Goal: Contribute content: Add original content to the website for others to see

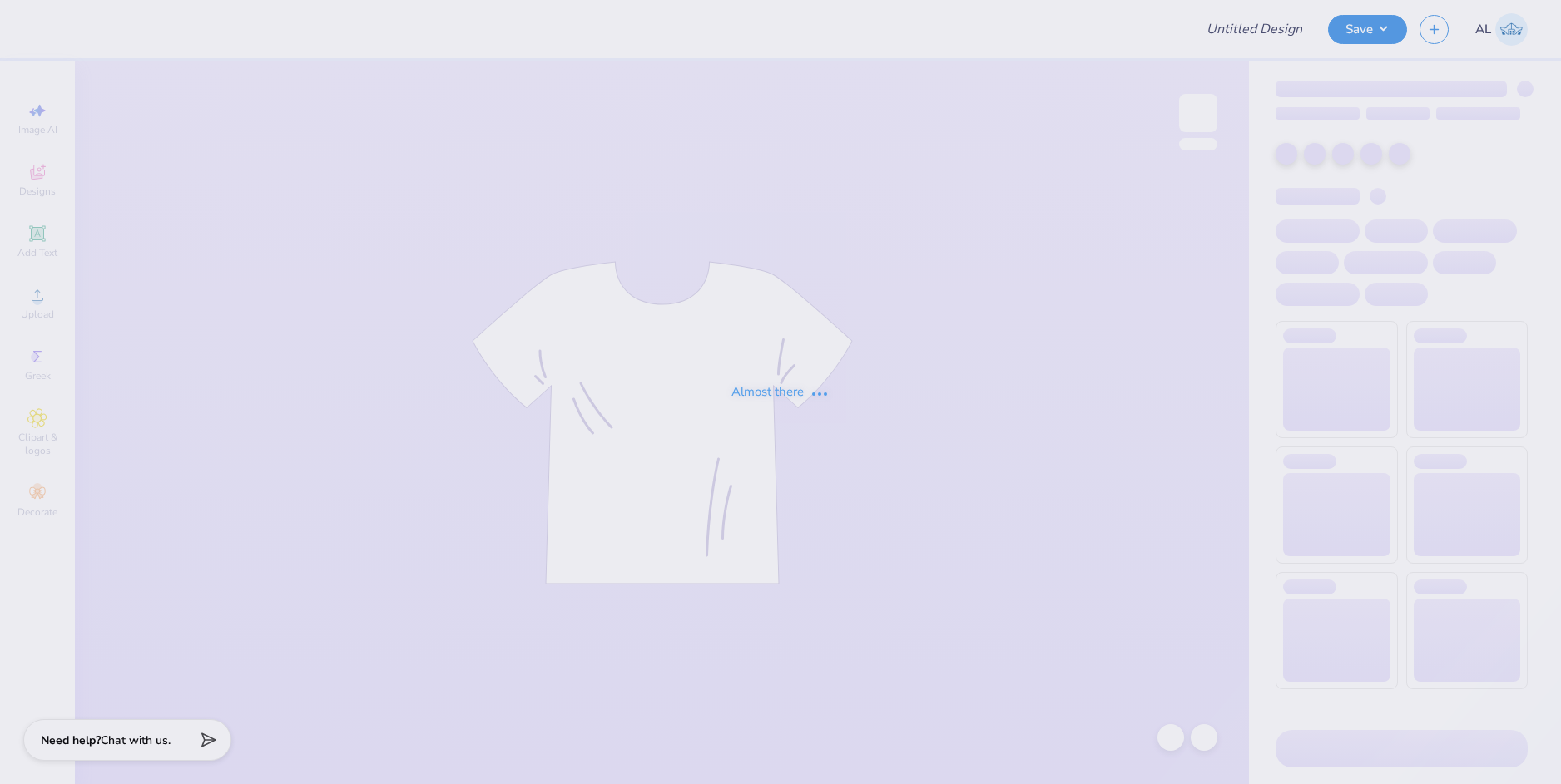
type input "AGD Mockneck"
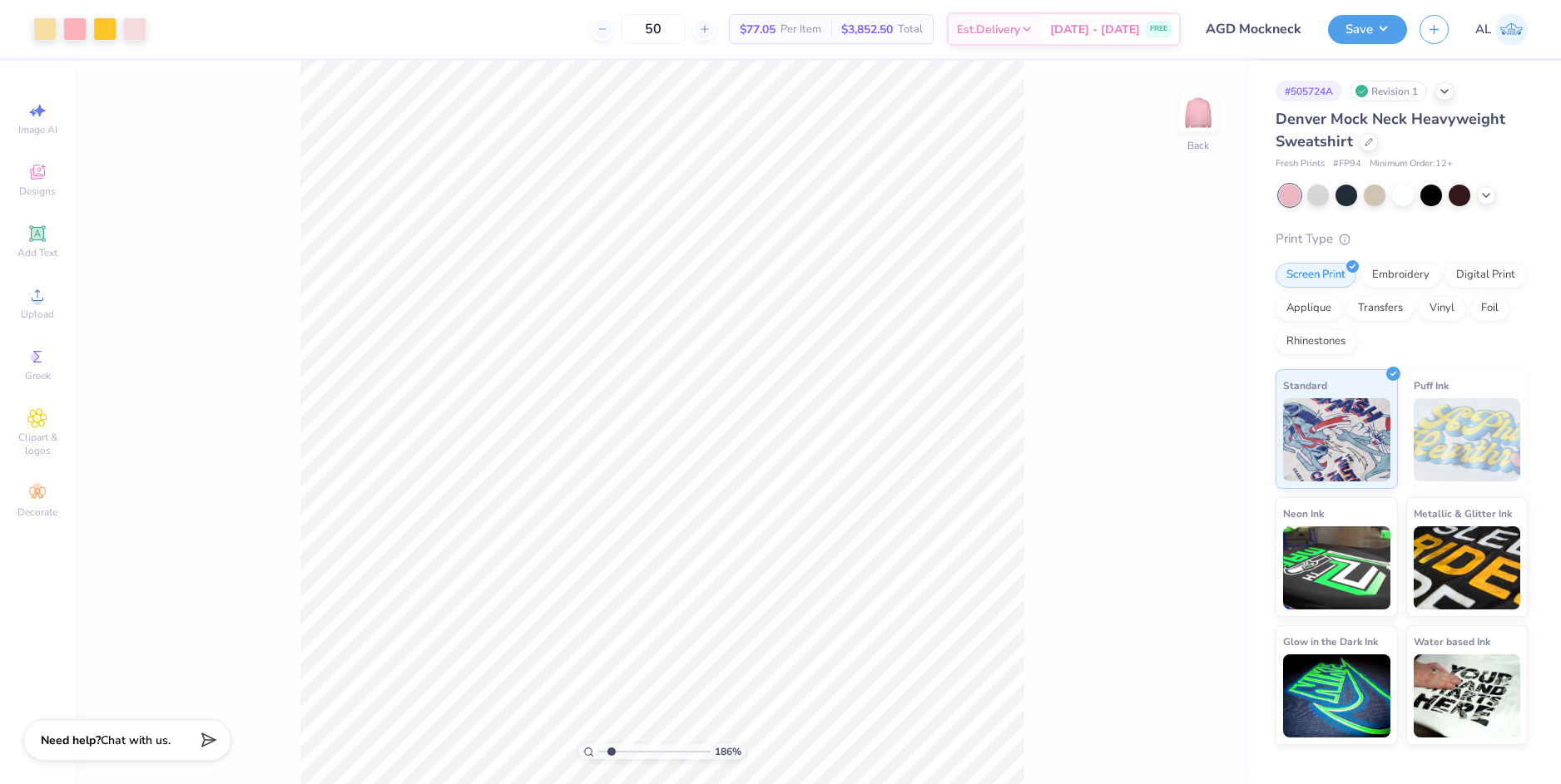
click at [612, 748] on input "range" at bounding box center [654, 752] width 112 height 15
click at [82, 26] on div at bounding box center [74, 27] width 24 height 24
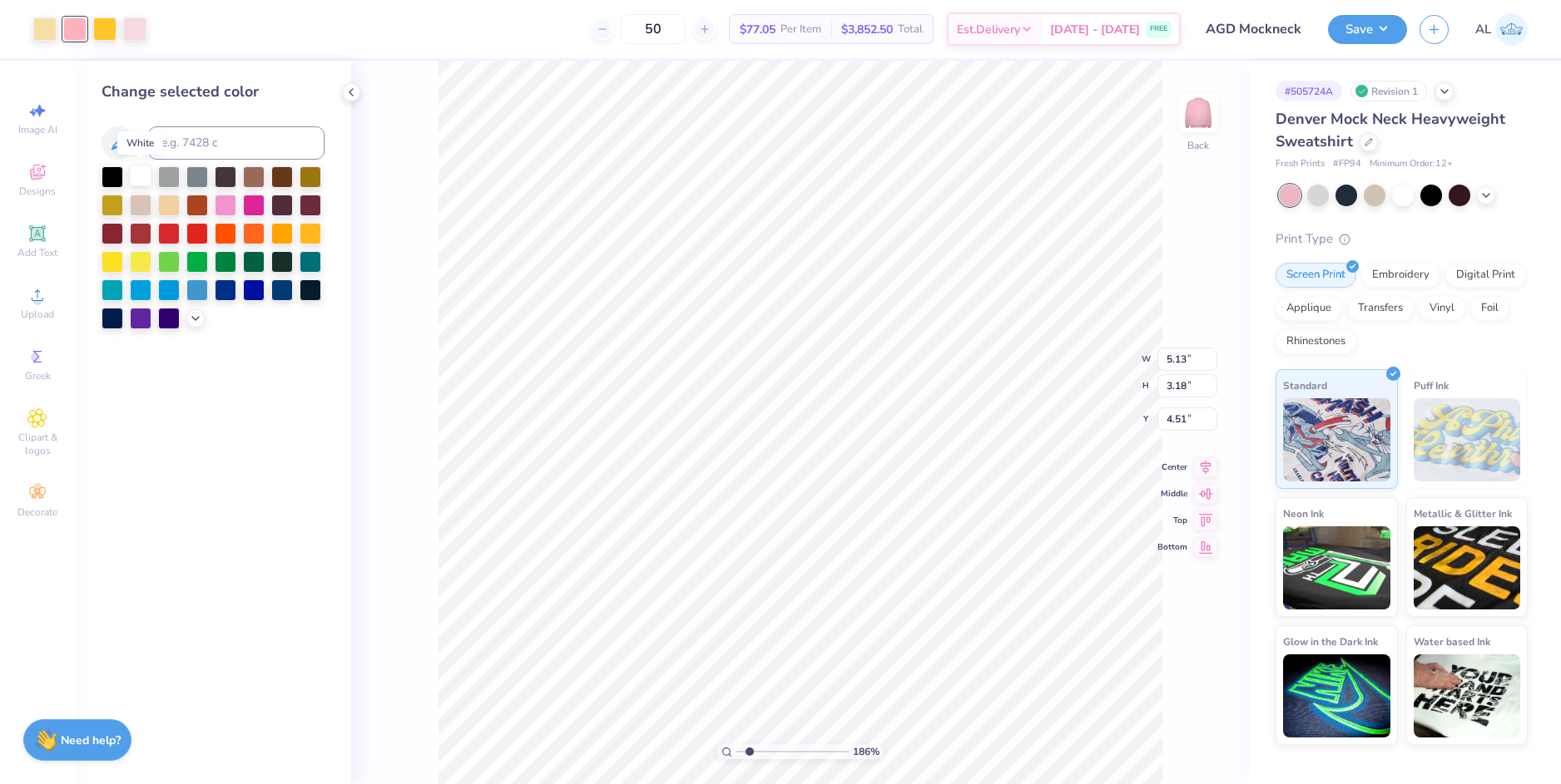
click at [131, 175] on div at bounding box center [140, 175] width 22 height 22
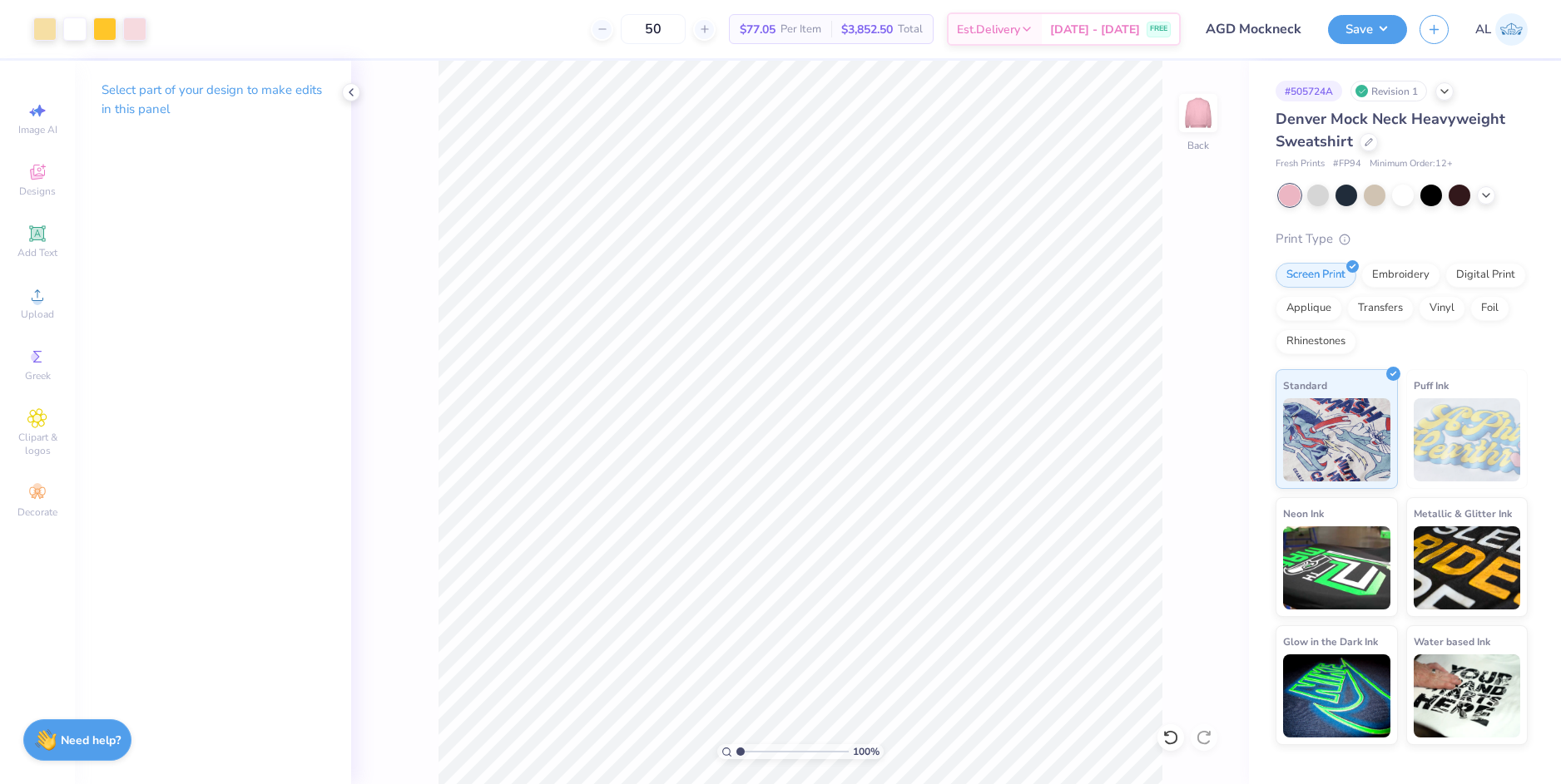
drag, startPoint x: 750, startPoint y: 752, endPoint x: 738, endPoint y: 753, distance: 12.0
type input "1"
click at [738, 753] on input "range" at bounding box center [792, 752] width 112 height 15
click at [1184, 347] on input "5.13" at bounding box center [1188, 346] width 60 height 24
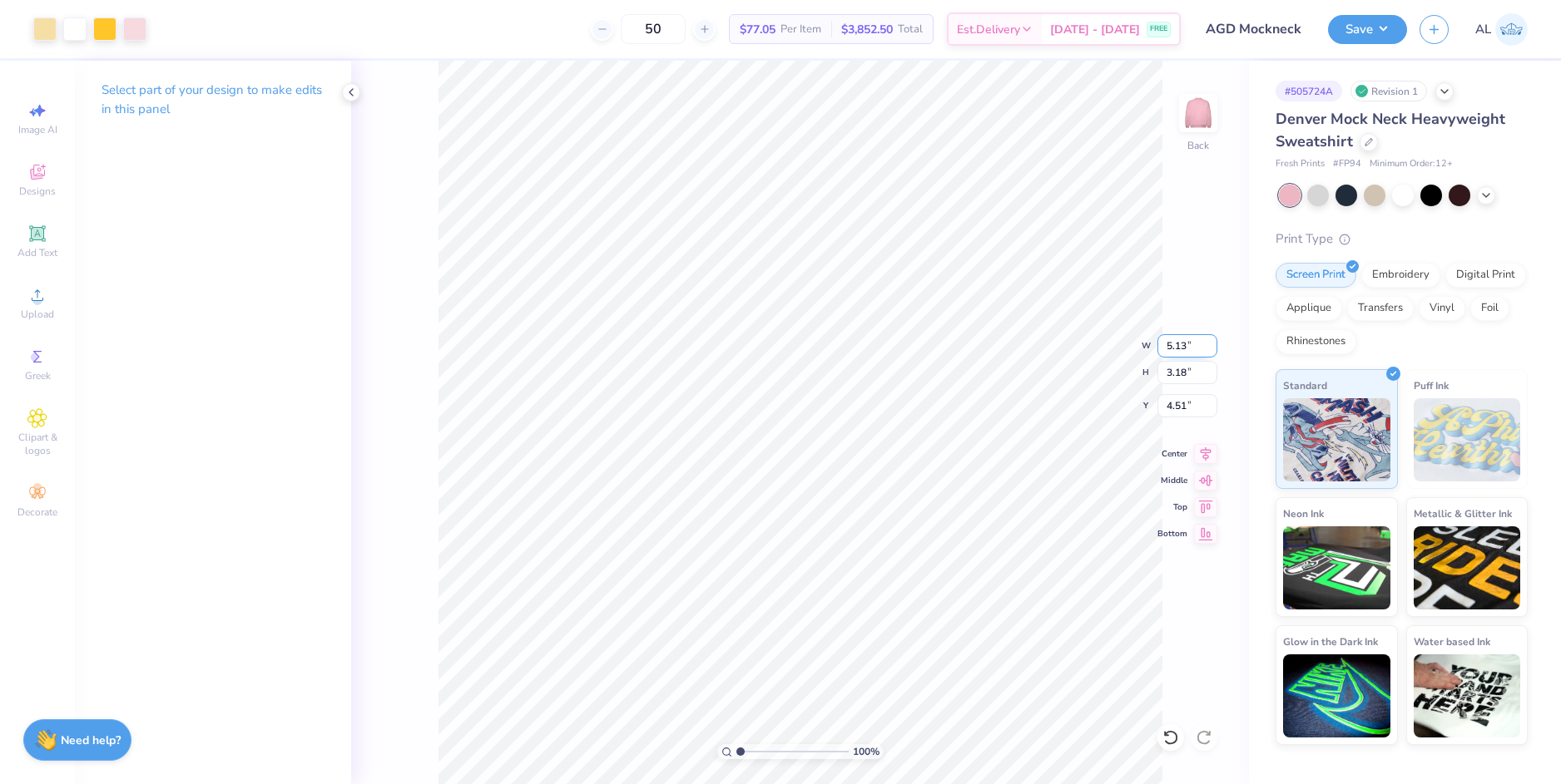
click at [1183, 346] on input "5.13" at bounding box center [1188, 346] width 60 height 24
click at [1180, 411] on input "4.51" at bounding box center [1188, 405] width 60 height 24
type input "10.00"
type input "6.20"
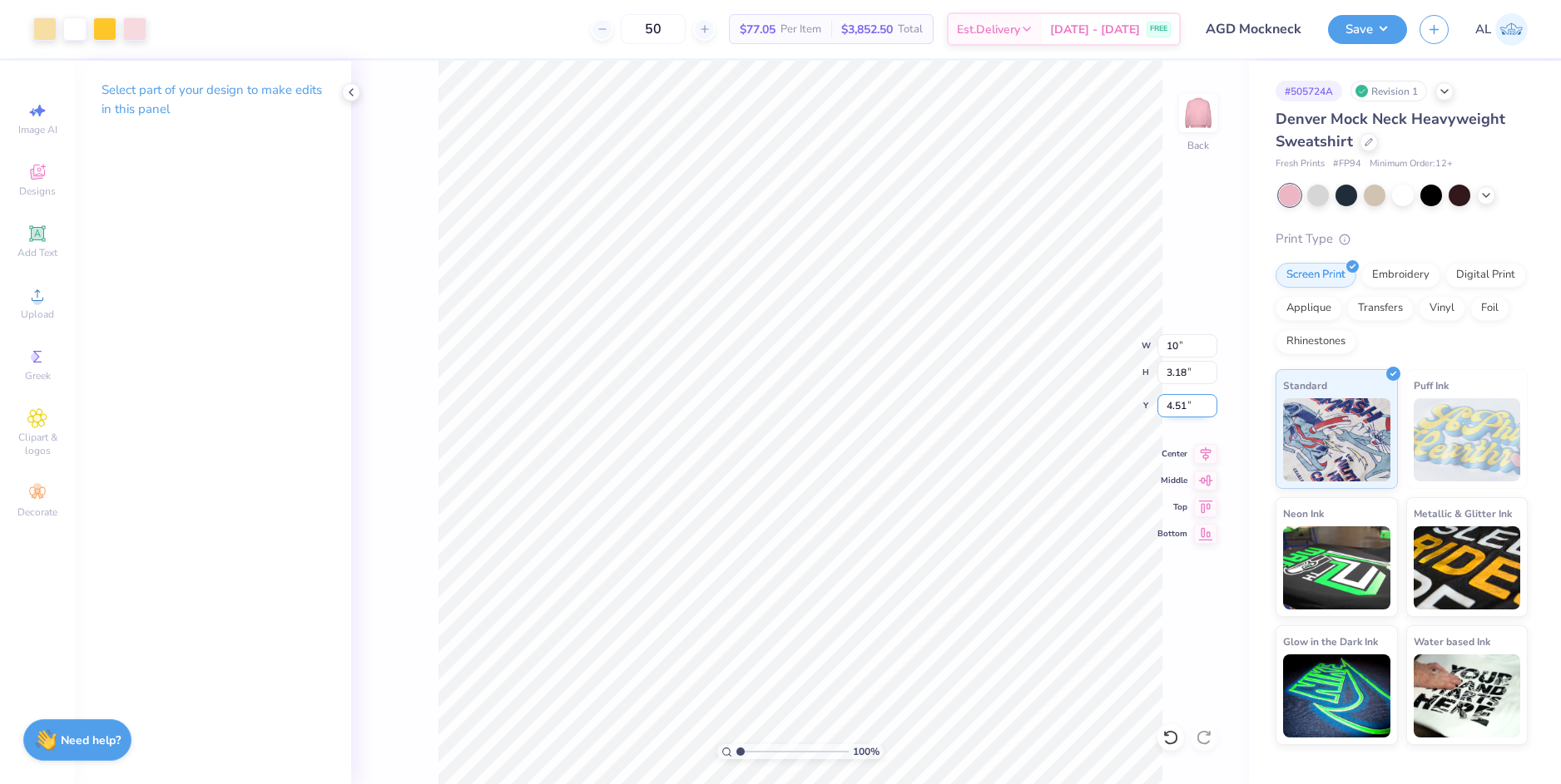
type input "3.00"
click at [1180, 405] on input "3.00" at bounding box center [1188, 405] width 60 height 24
click at [1202, 455] on icon at bounding box center [1205, 451] width 24 height 20
click at [48, 22] on div at bounding box center [44, 27] width 24 height 24
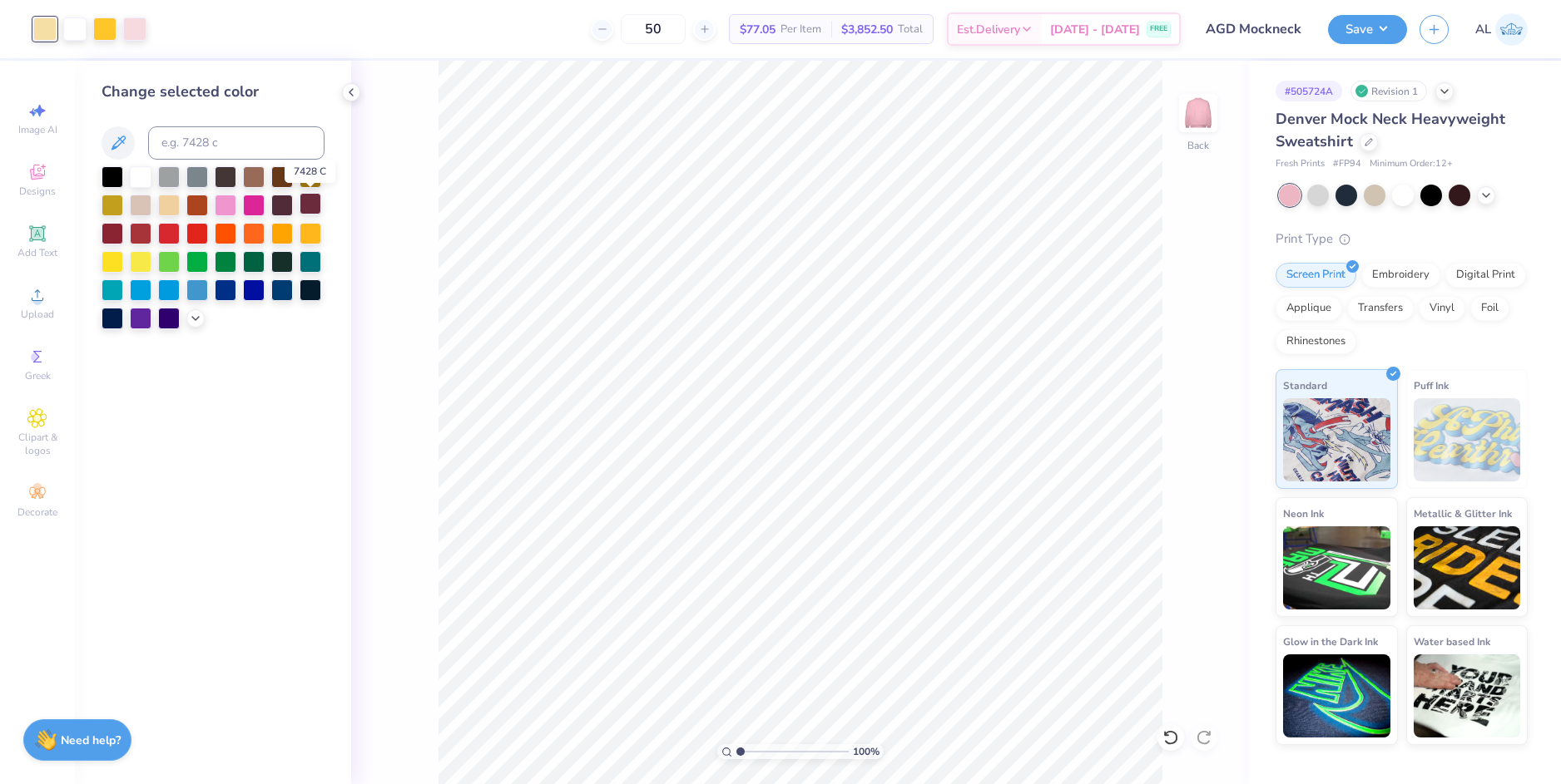
click at [315, 203] on div at bounding box center [310, 204] width 22 height 22
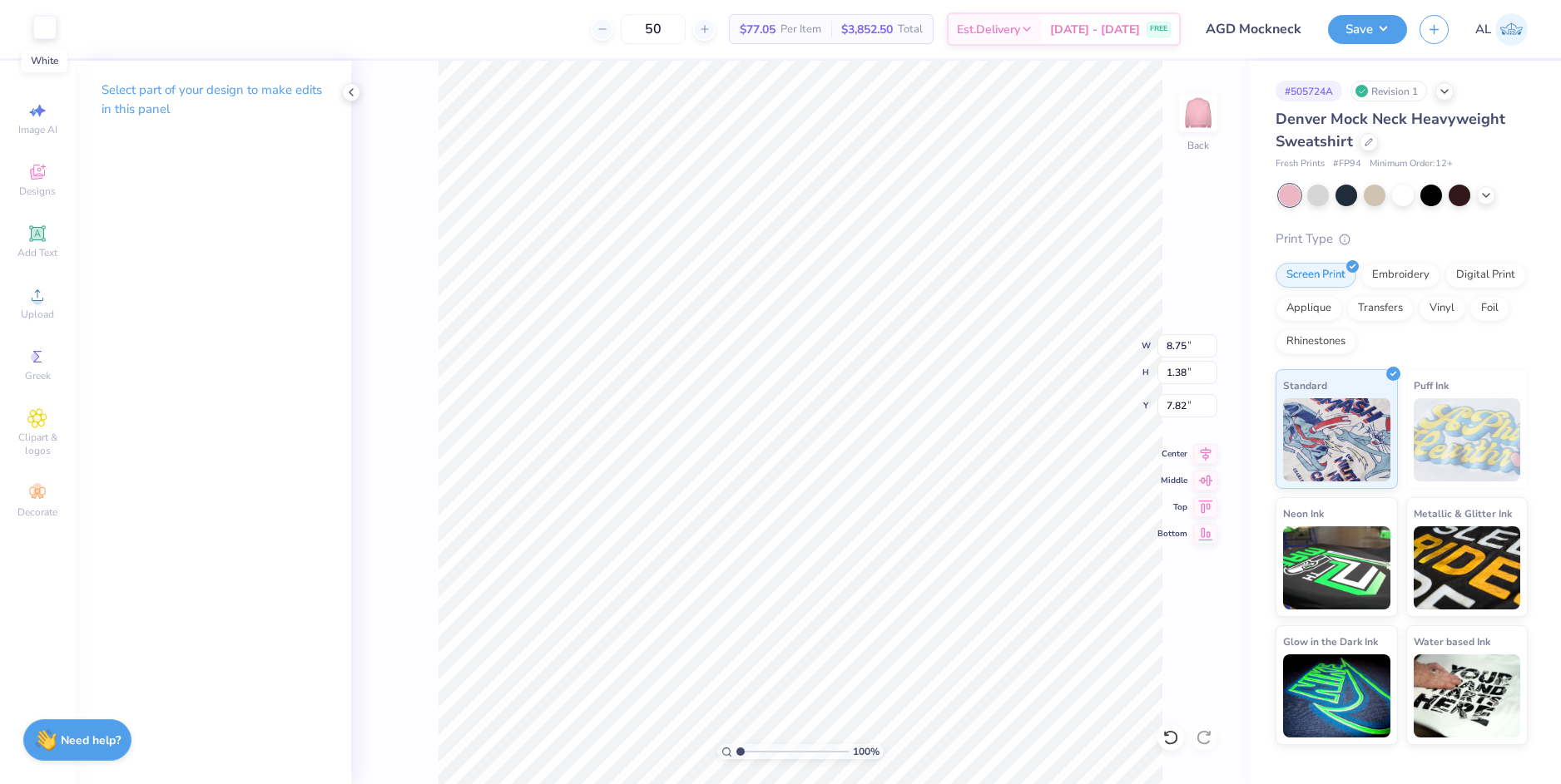
click at [46, 27] on div at bounding box center [44, 27] width 24 height 24
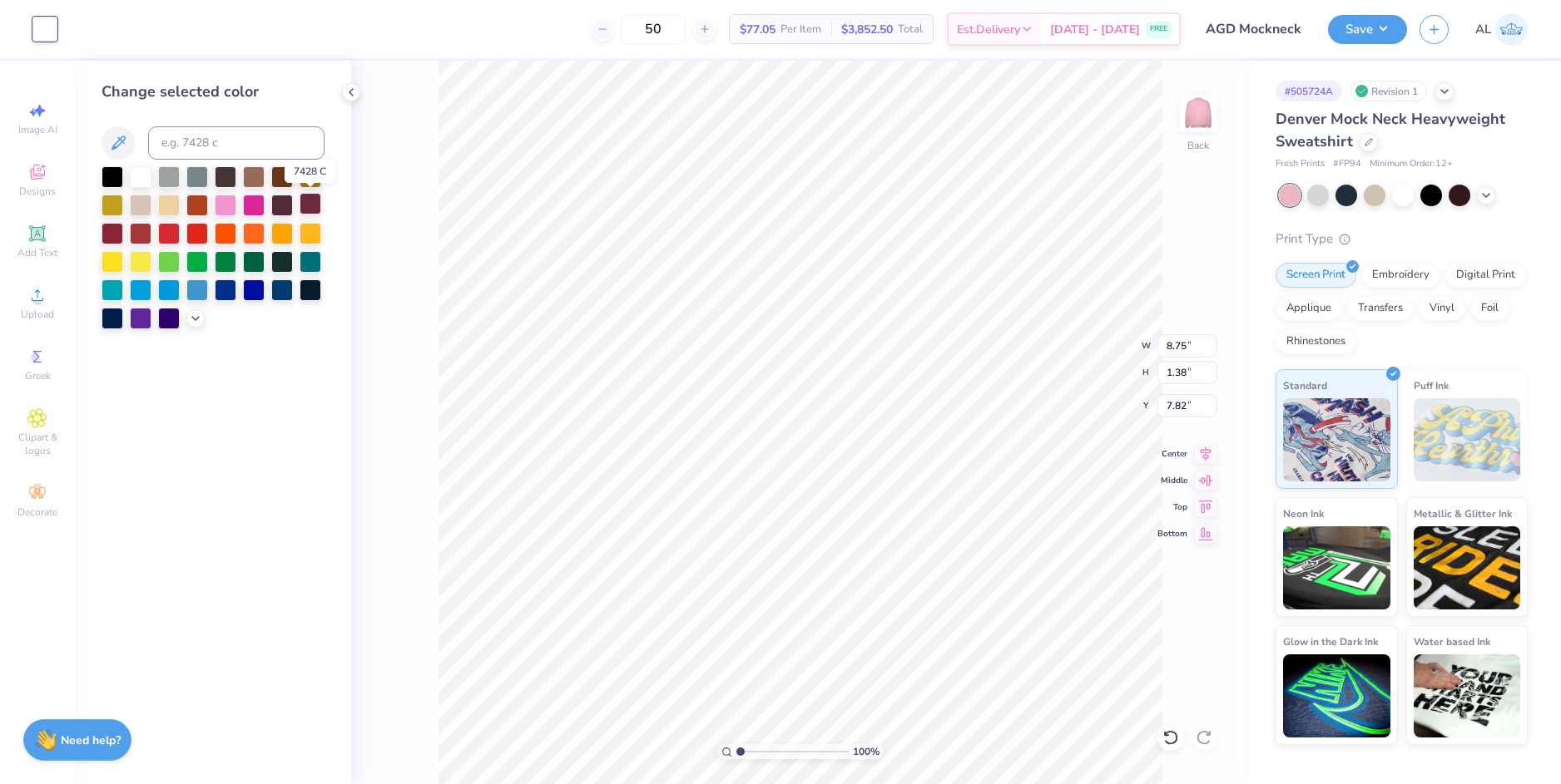
click at [312, 206] on div at bounding box center [310, 204] width 22 height 22
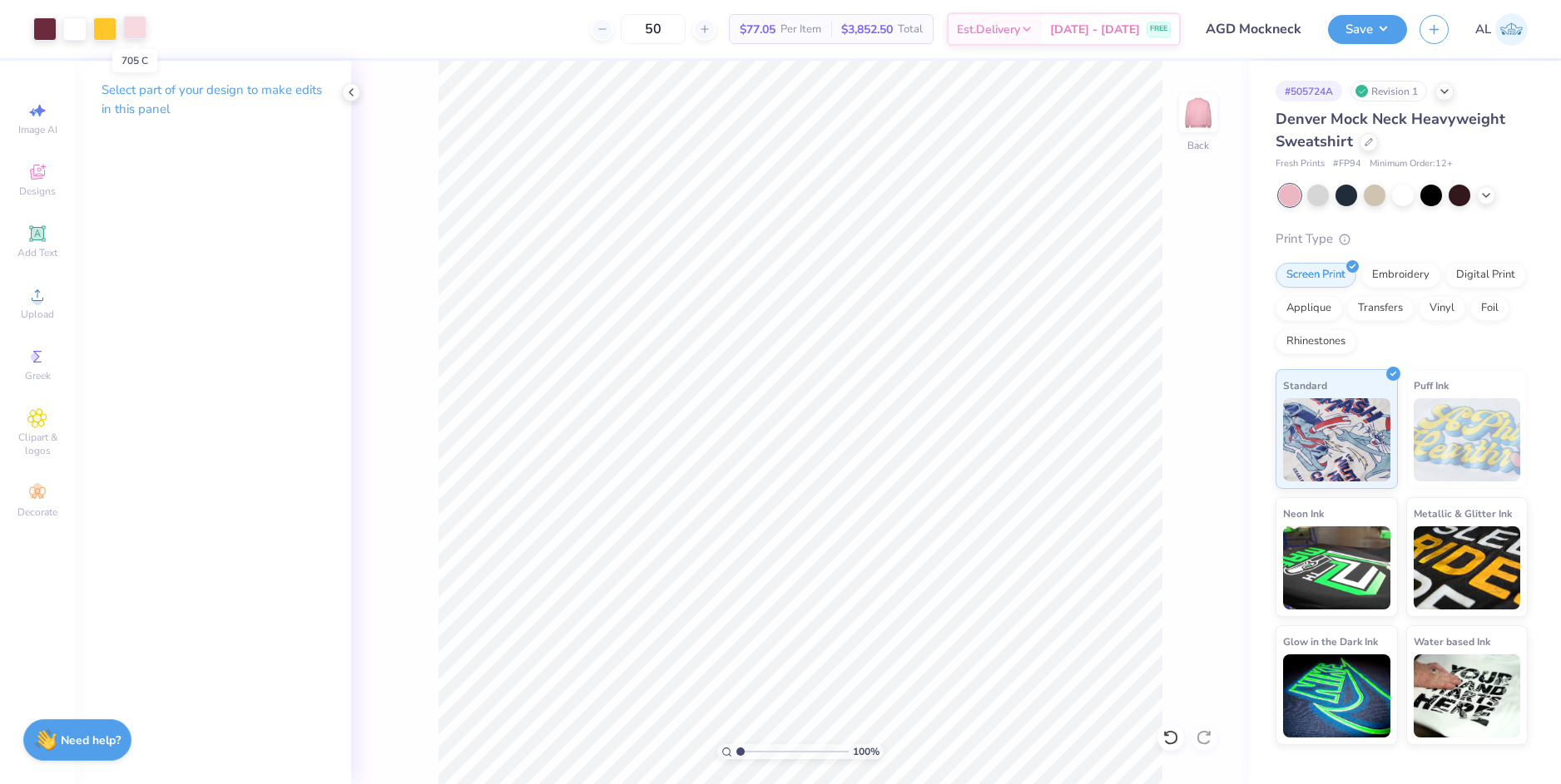
click at [137, 25] on div at bounding box center [135, 27] width 24 height 24
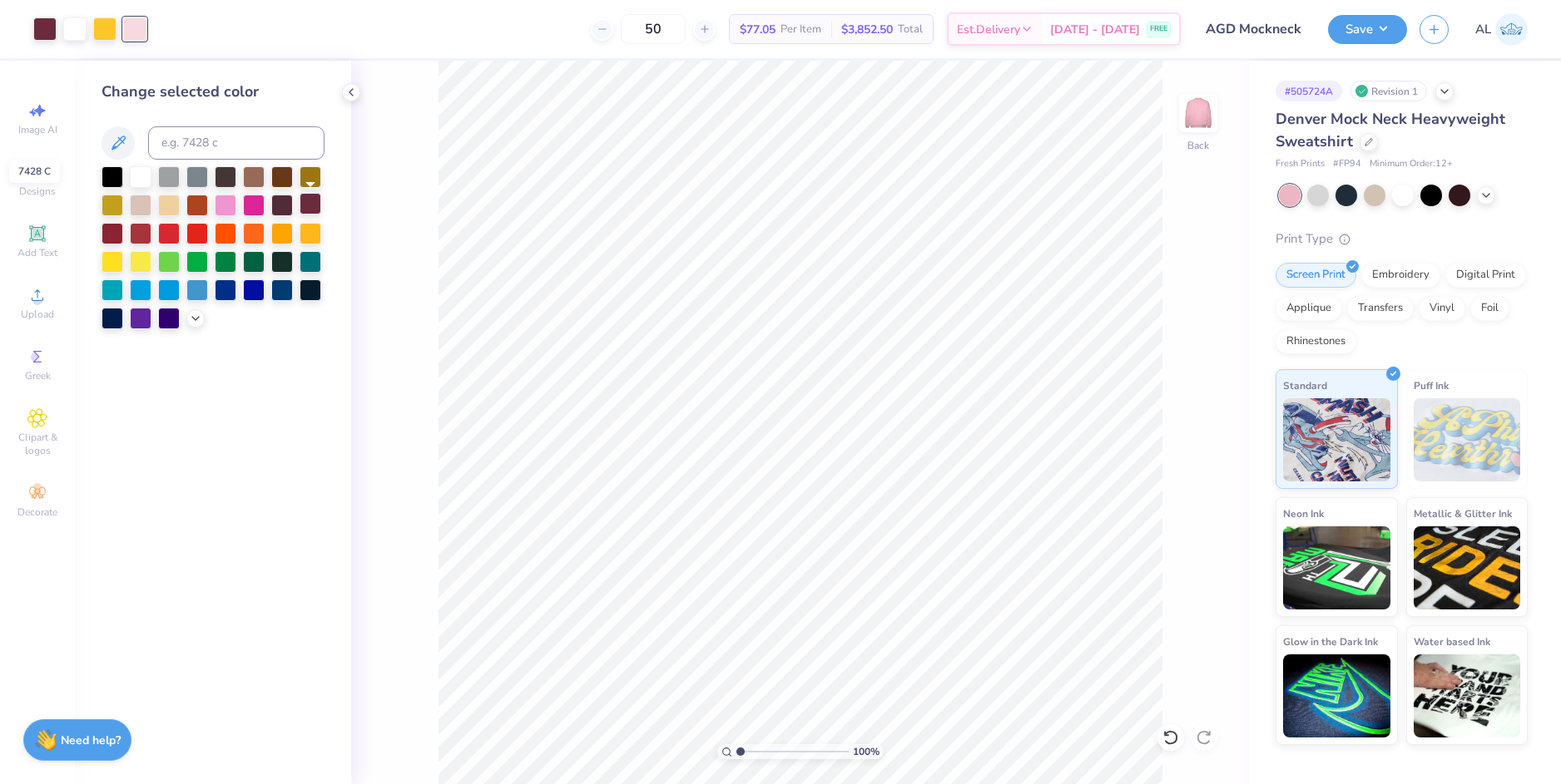
click at [312, 203] on div at bounding box center [310, 204] width 22 height 22
click at [107, 25] on div at bounding box center [105, 27] width 24 height 24
click at [306, 202] on div at bounding box center [310, 204] width 22 height 22
click at [762, 752] on input "range" at bounding box center [792, 752] width 112 height 15
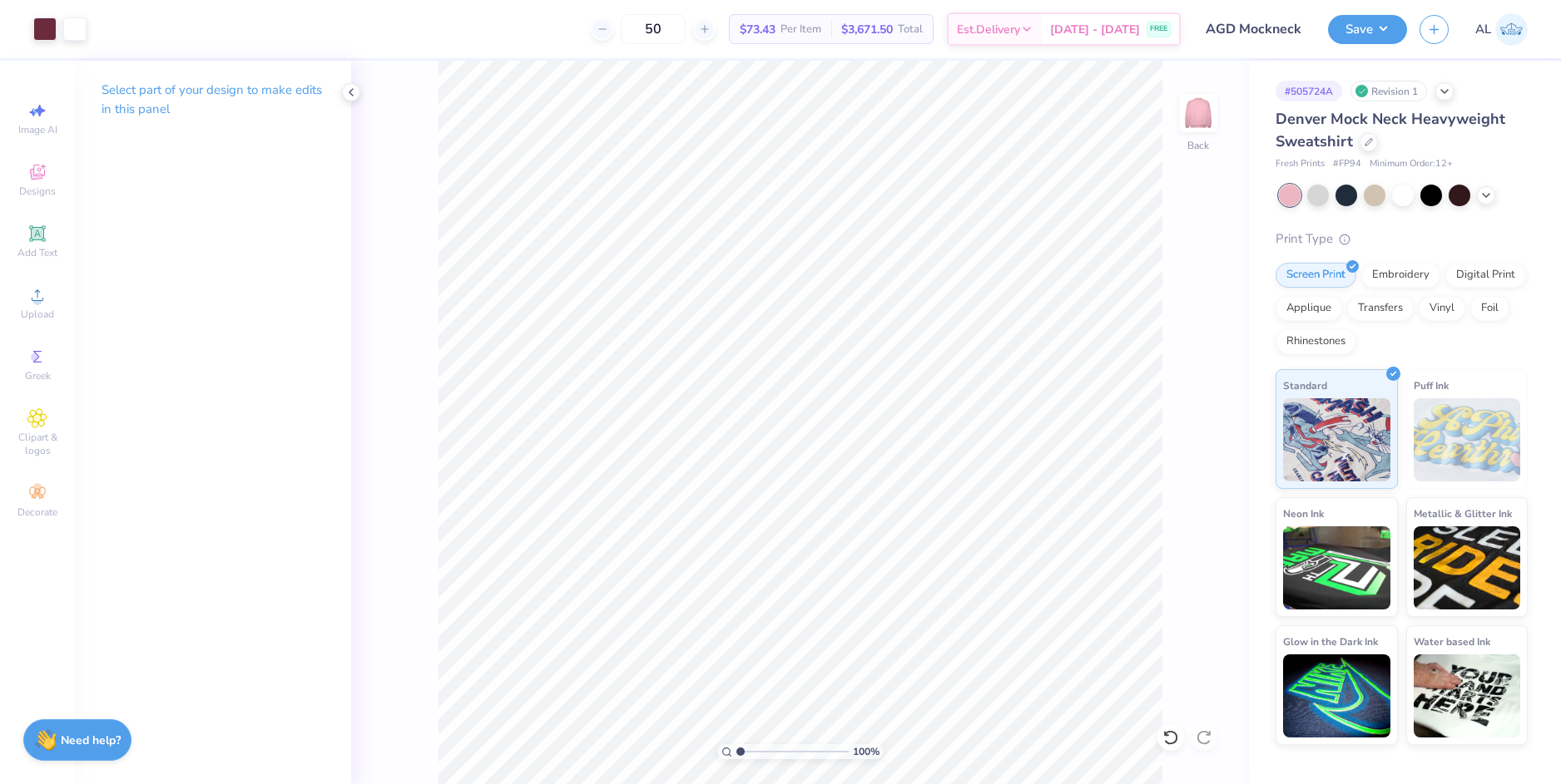
drag, startPoint x: 753, startPoint y: 752, endPoint x: 733, endPoint y: 747, distance: 20.6
click at [736, 753] on input "range" at bounding box center [792, 752] width 112 height 15
drag, startPoint x: 745, startPoint y: 753, endPoint x: 762, endPoint y: 751, distance: 17.1
type input "2.9"
click at [762, 751] on input "range" at bounding box center [792, 752] width 112 height 15
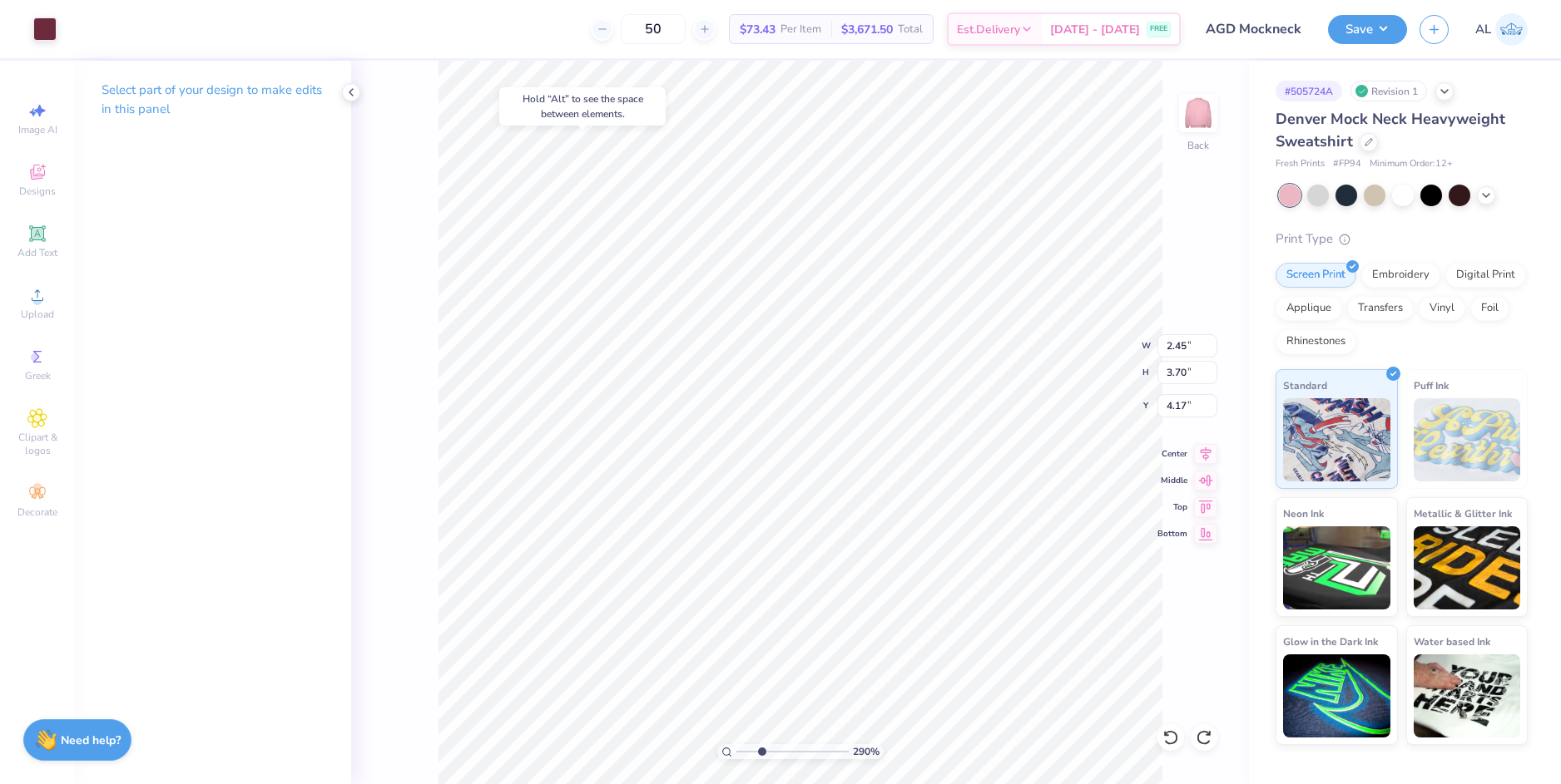
type input "3.00"
drag, startPoint x: 757, startPoint y: 747, endPoint x: 744, endPoint y: 747, distance: 13.0
type input "1.34"
click at [744, 747] on input "range" at bounding box center [792, 752] width 112 height 15
click at [356, 93] on icon at bounding box center [351, 92] width 13 height 13
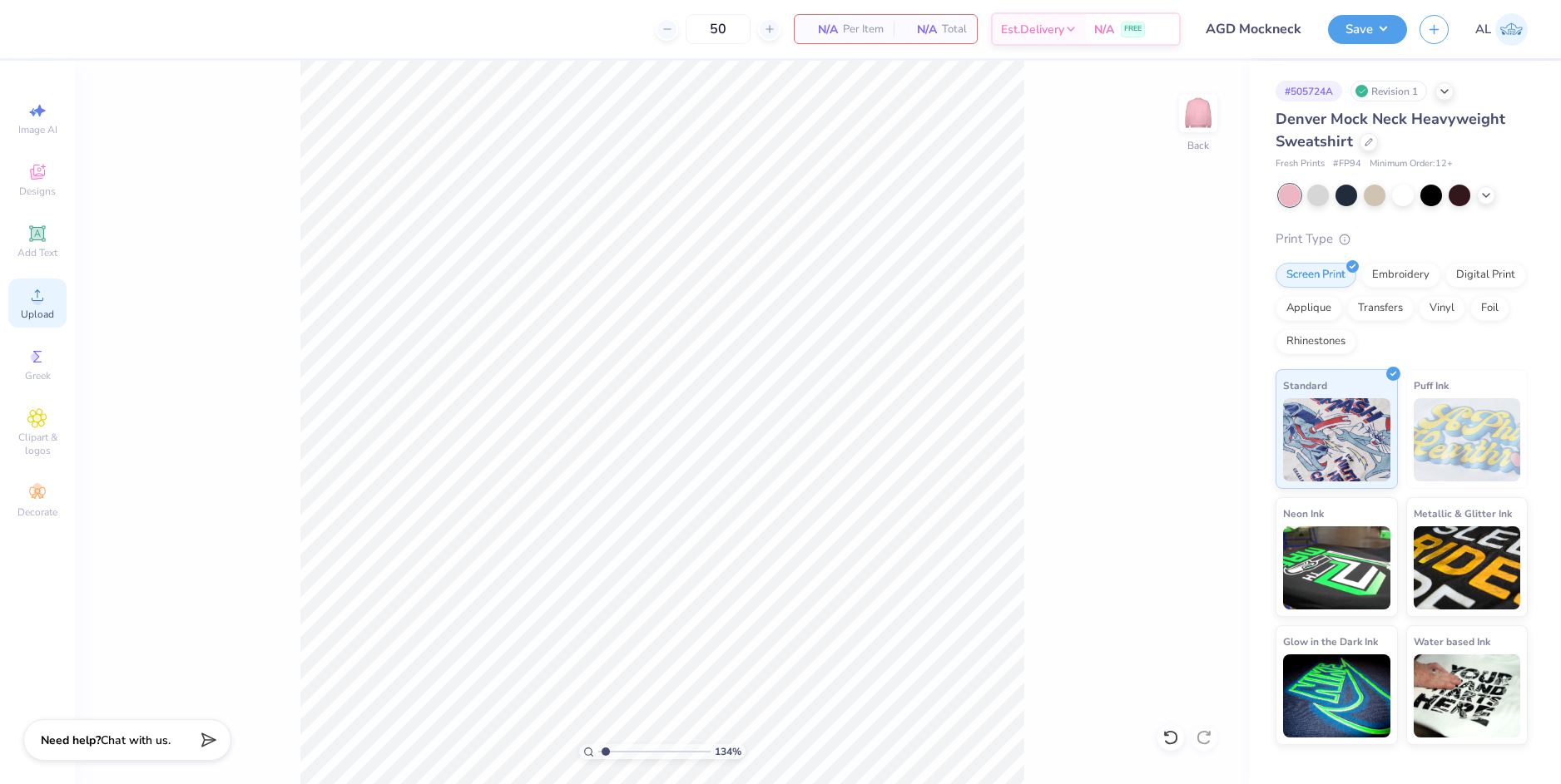
click at [41, 303] on icon at bounding box center [37, 295] width 20 height 20
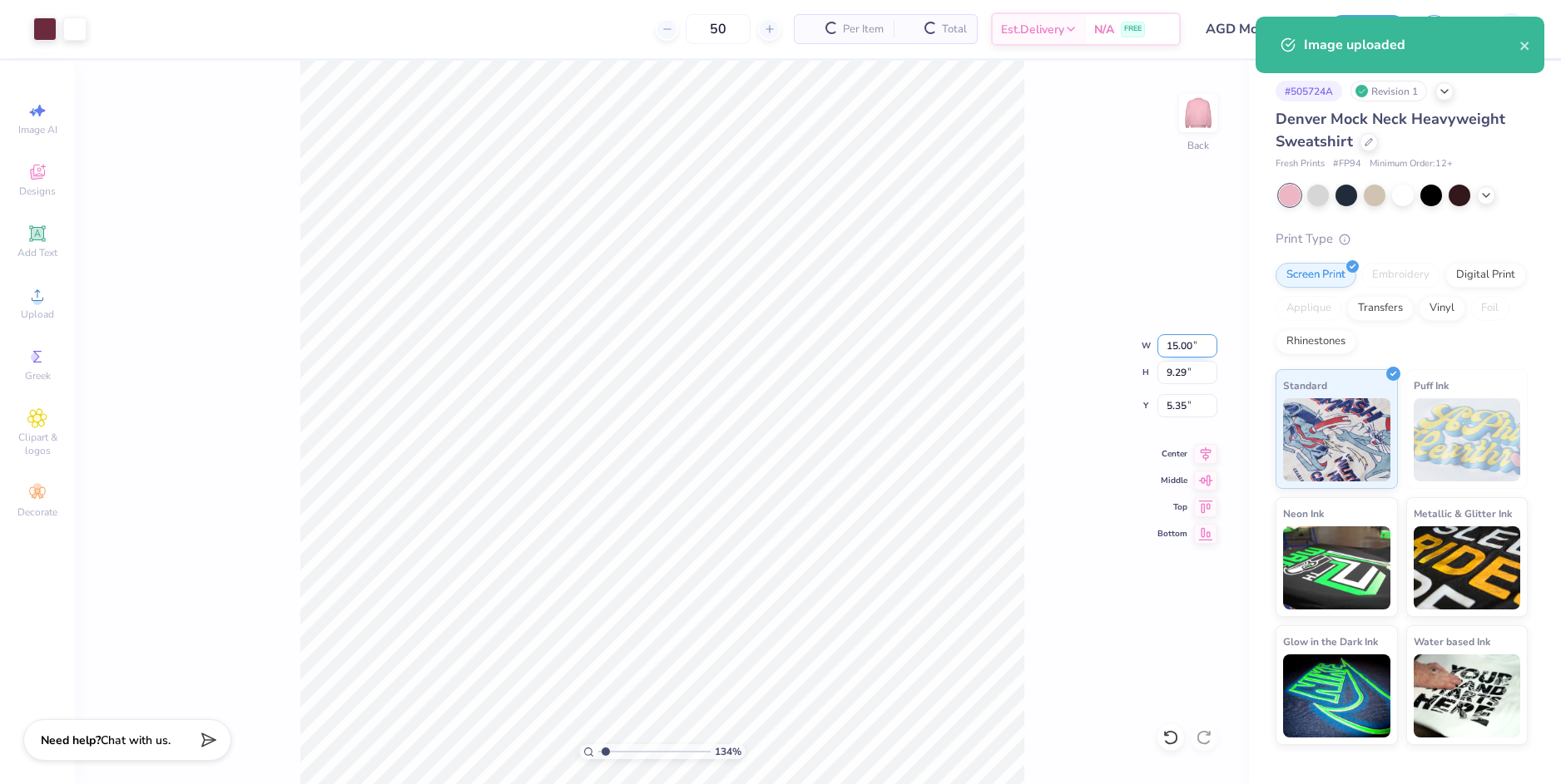
click at [1192, 341] on input "15.00" at bounding box center [1188, 346] width 60 height 24
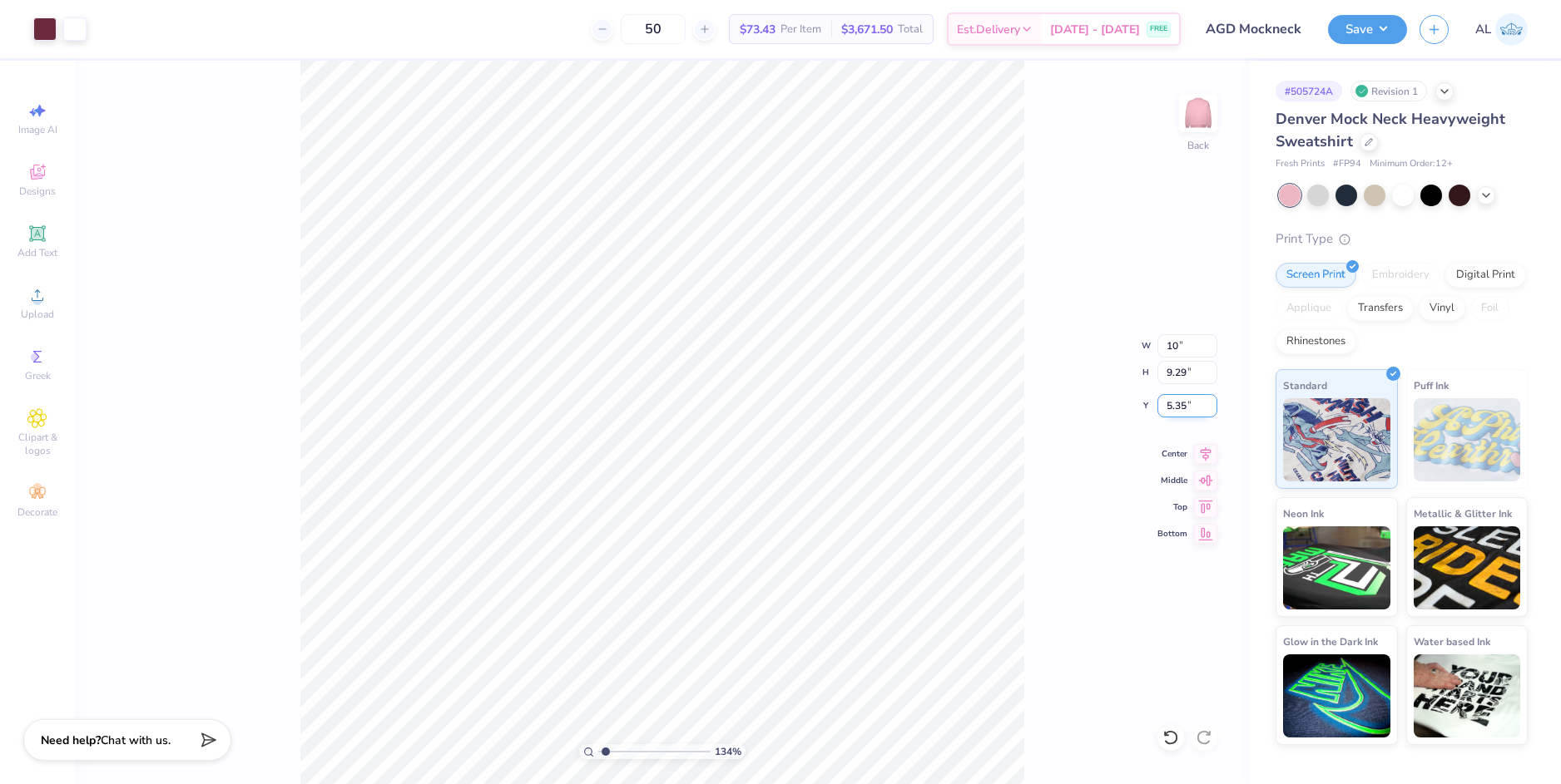
click at [1172, 413] on input "5.35" at bounding box center [1188, 405] width 60 height 24
type input "10.00"
type input "6.20"
click at [1172, 406] on input "6.90" at bounding box center [1188, 405] width 60 height 24
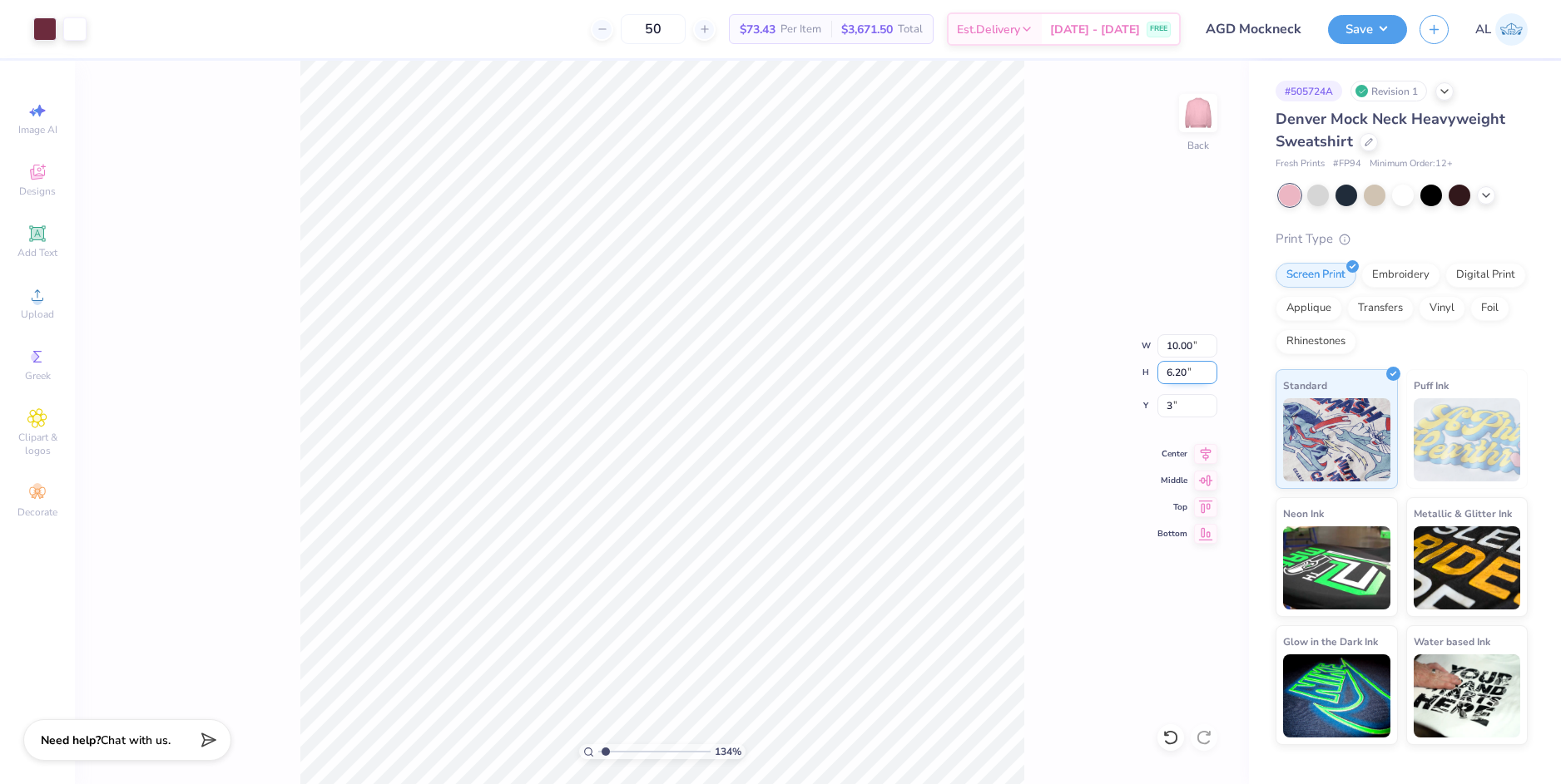
click at [1183, 379] on input "6.20" at bounding box center [1188, 372] width 60 height 24
type input "3.00"
type input "1"
click at [599, 749] on input "range" at bounding box center [654, 752] width 112 height 15
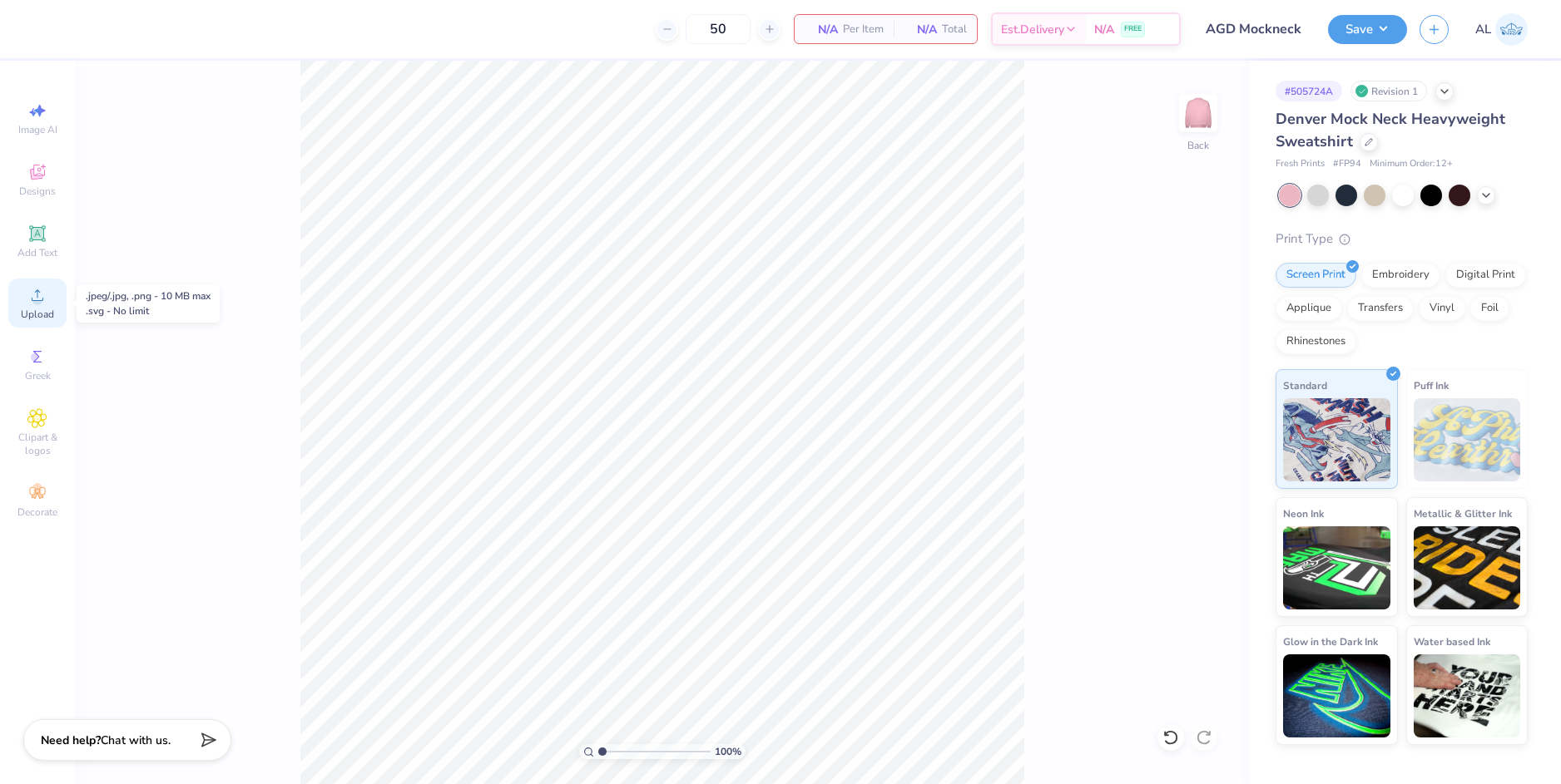
click at [55, 298] on div "Upload" at bounding box center [38, 303] width 58 height 49
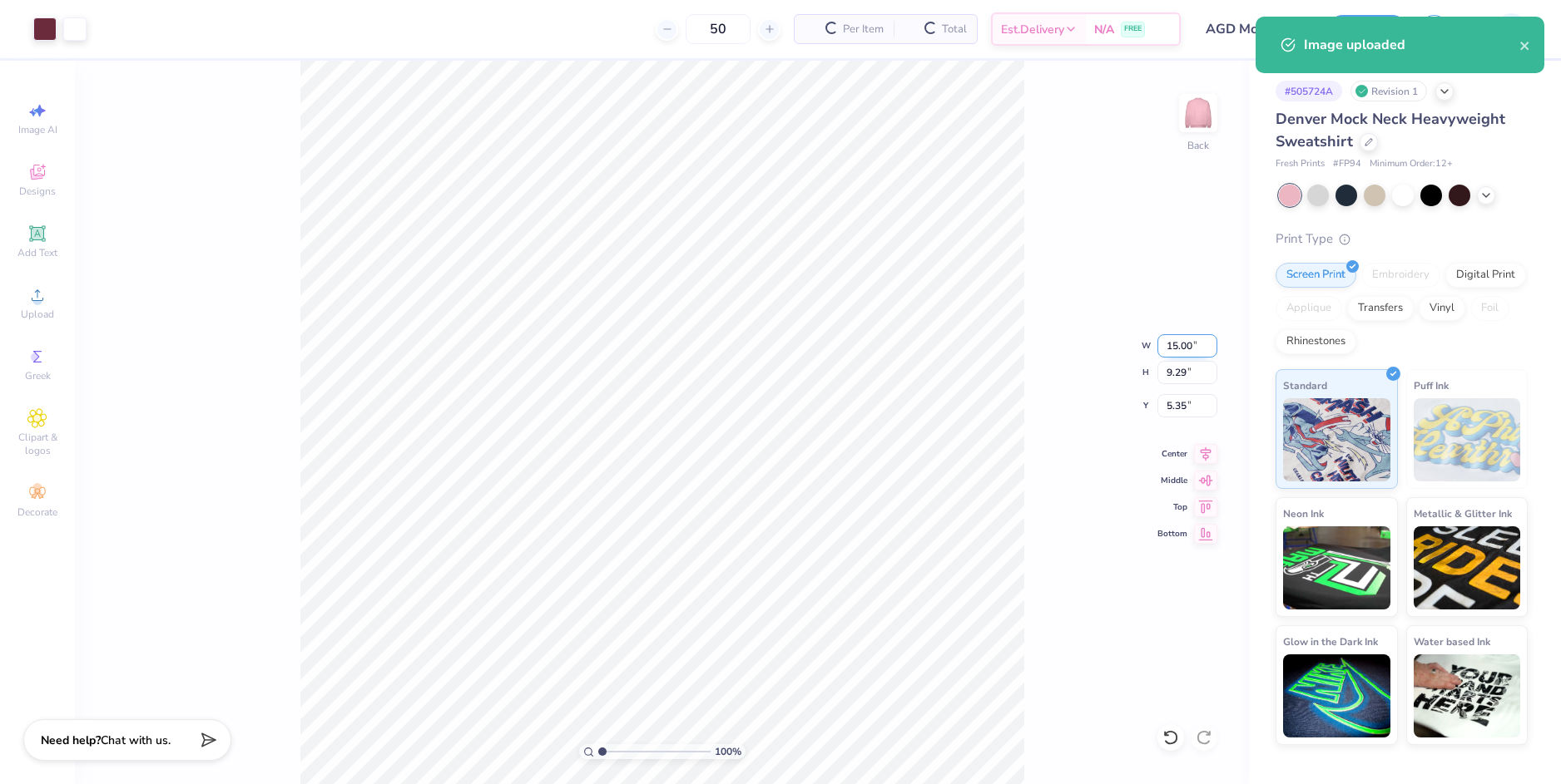
click at [1181, 347] on input "15.00" at bounding box center [1188, 346] width 60 height 24
click at [1184, 404] on input "5.35" at bounding box center [1188, 405] width 60 height 24
type input "10.00"
type input "6.20"
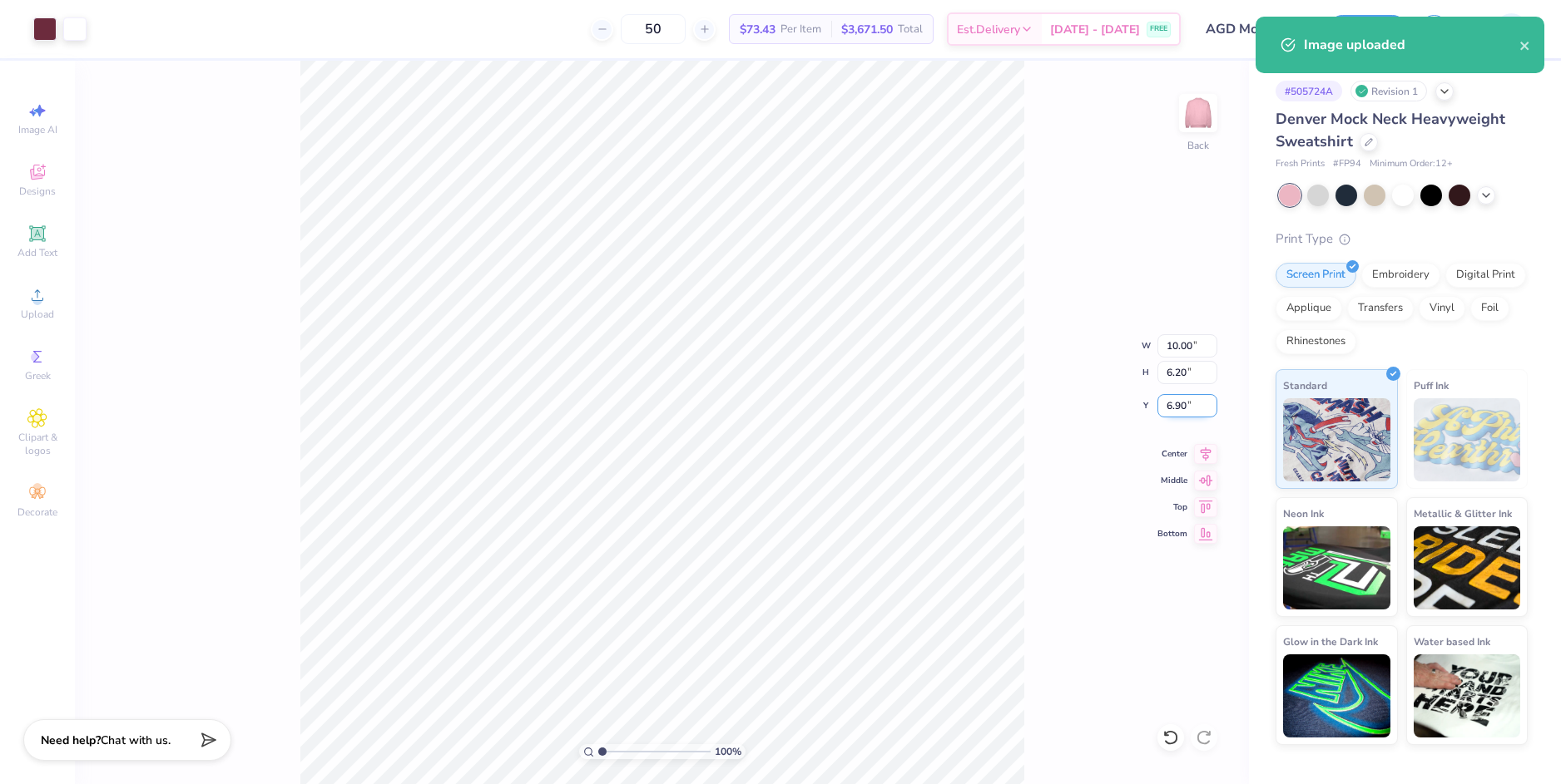
click at [1183, 405] on input "6.90" at bounding box center [1188, 405] width 60 height 24
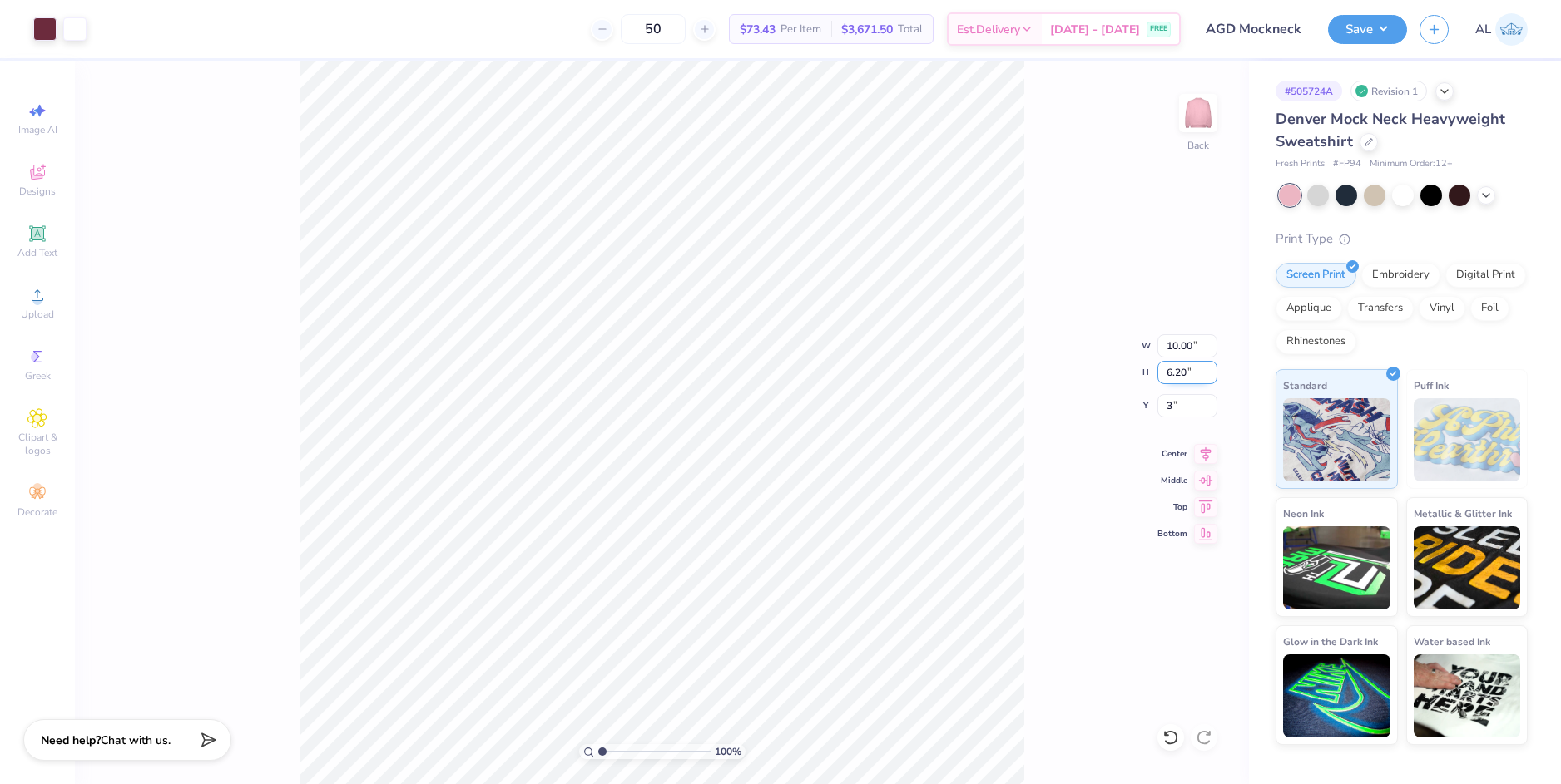
click at [1179, 372] on input "6.20" at bounding box center [1188, 372] width 60 height 24
type input "3.00"
